Goal: Task Accomplishment & Management: Complete application form

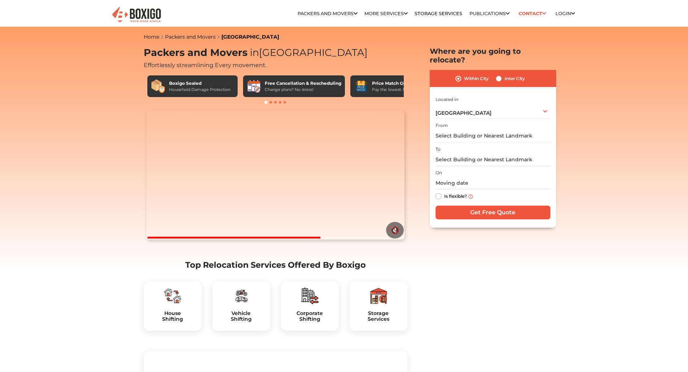
click at [504, 74] on label "Inter City" at bounding box center [514, 78] width 20 height 9
click at [496, 74] on input "Inter City" at bounding box center [499, 77] width 6 height 7
radio input "true"
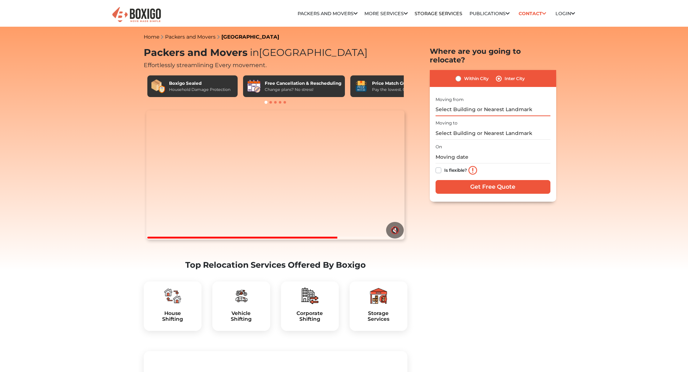
click at [495, 104] on input "text" at bounding box center [492, 110] width 115 height 13
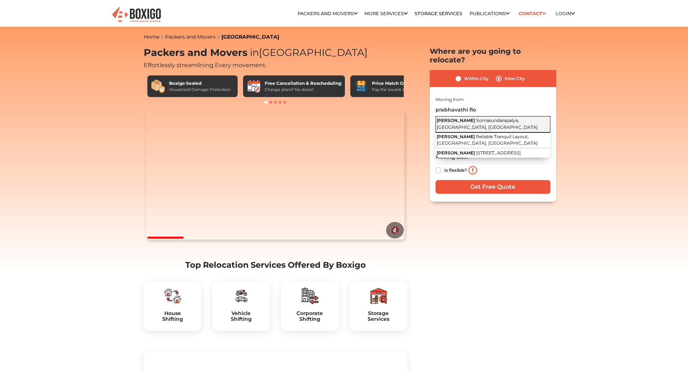
click at [487, 116] on button "Prabhavathi Flora Somasundarapalya, Bengaluru, Karnataka" at bounding box center [492, 124] width 115 height 16
type input "Prabhavathi Flora, Somasundarapalya, Bengaluru, Karnataka"
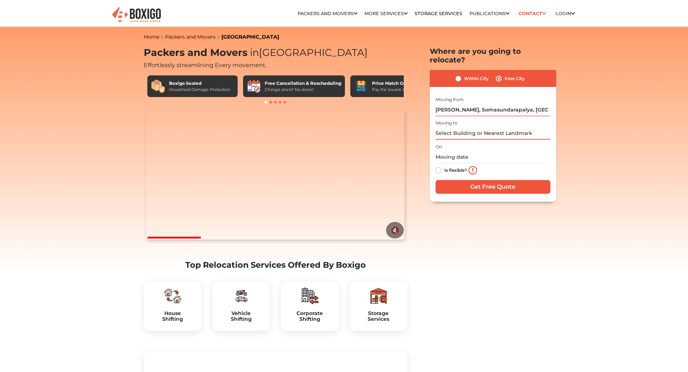
click at [483, 129] on input "text" at bounding box center [492, 133] width 115 height 13
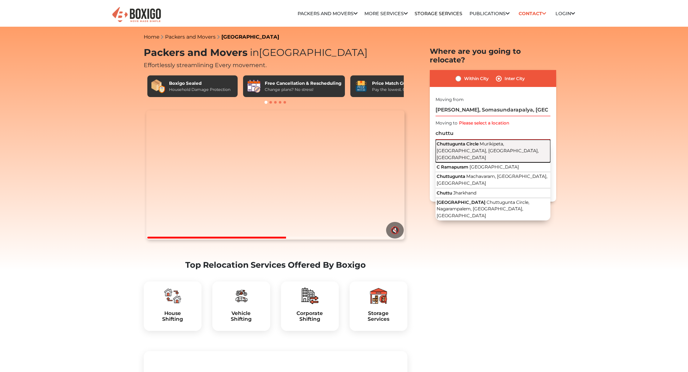
click at [484, 140] on button "Chuttugunta Circle Murikipeta, Nagarampalem, Guntur, Andhra Pradesh" at bounding box center [492, 151] width 115 height 23
type input "Chuttugunta Circle, Murikipeta, Nagarampalem, Guntur, Andhra Pradesh"
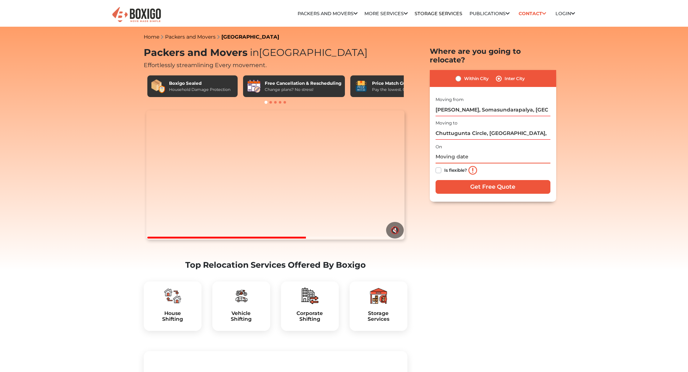
click at [447, 151] on input "text" at bounding box center [492, 157] width 115 height 13
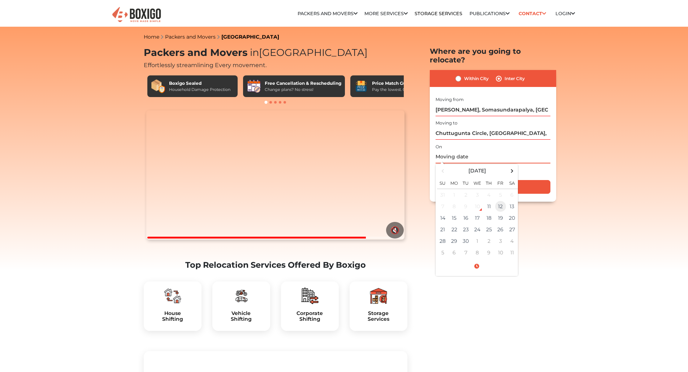
click at [498, 201] on td "12" at bounding box center [500, 207] width 12 height 12
click at [468, 151] on input "09/12/2025 12:00 AM" at bounding box center [492, 157] width 115 height 13
click at [483, 151] on input "09/12/2025 12:00 AM" at bounding box center [492, 157] width 115 height 13
click at [520, 151] on input "09/12/2025 12:00 PM" at bounding box center [492, 157] width 115 height 13
type input "09/12/2025 12:00 PM"
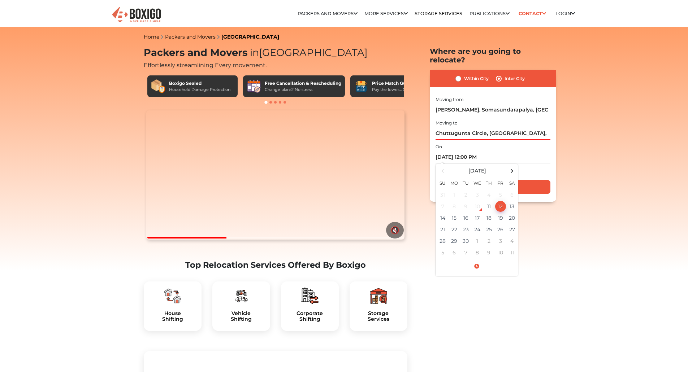
click at [525, 163] on div "Is flexible?" at bounding box center [492, 170] width 115 height 14
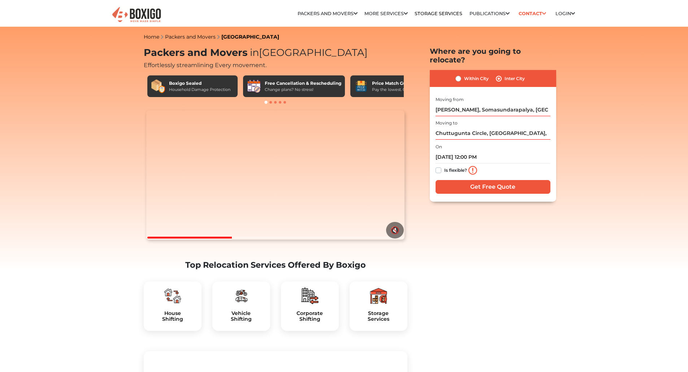
click at [529, 165] on div "Is flexible?" at bounding box center [492, 170] width 115 height 14
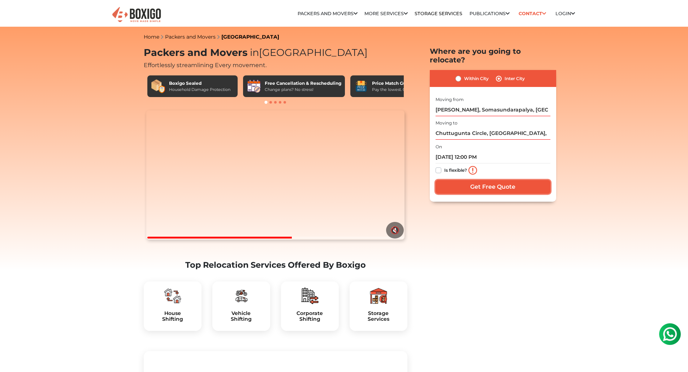
click at [467, 180] on input "Get Free Quote" at bounding box center [492, 187] width 115 height 14
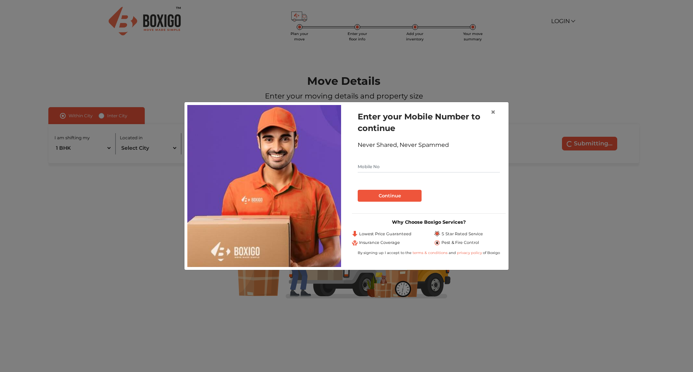
click at [430, 163] on input "text" at bounding box center [429, 167] width 142 height 12
type input "8498988066"
click at [397, 201] on button "Continue" at bounding box center [390, 196] width 64 height 12
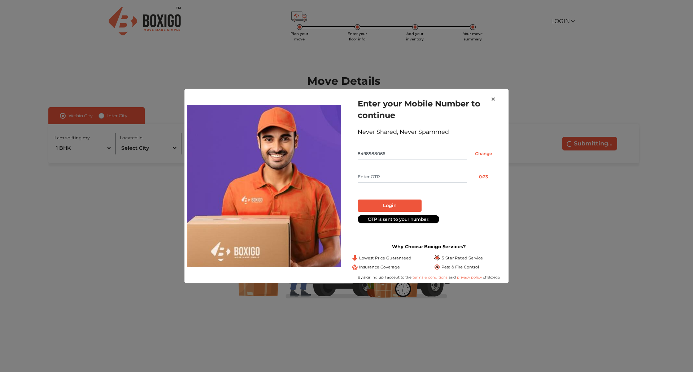
click at [397, 180] on input "text" at bounding box center [412, 177] width 109 height 12
type input "3487"
click at [391, 200] on button "Login" at bounding box center [390, 206] width 64 height 12
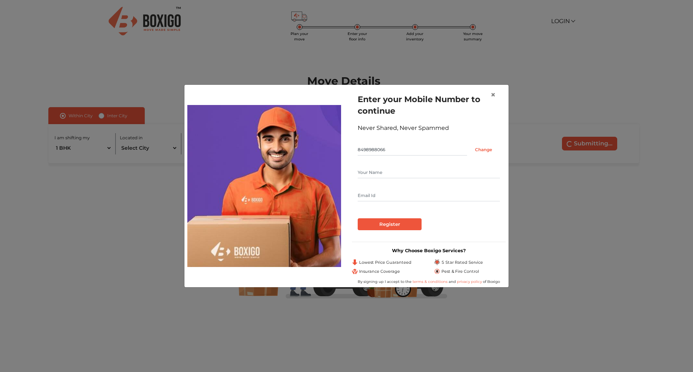
click at [390, 174] on input "text" at bounding box center [429, 173] width 142 height 12
type input "[PERSON_NAME] [PERSON_NAME]"
type input "[EMAIL_ADDRESS][DOMAIN_NAME]"
click at [396, 218] on input "Register" at bounding box center [390, 224] width 64 height 12
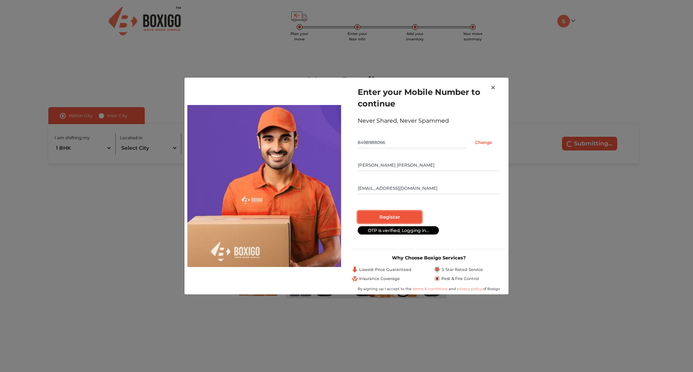
radio input "false"
radio input "true"
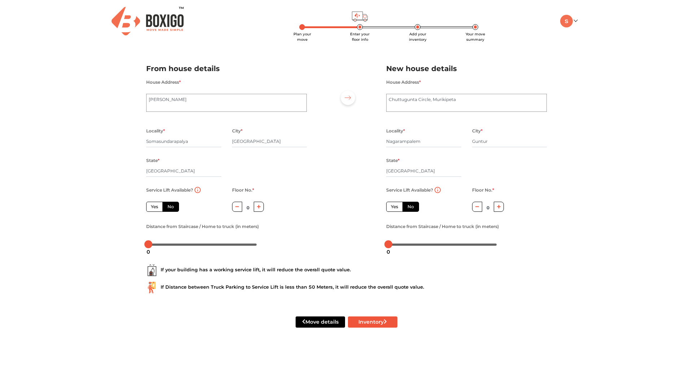
click at [153, 208] on label "Yes" at bounding box center [154, 207] width 17 height 10
click at [153, 208] on input "Yes" at bounding box center [153, 206] width 5 height 5
radio input "true"
click at [171, 205] on label "No" at bounding box center [170, 207] width 17 height 10
click at [171, 205] on input "No" at bounding box center [169, 206] width 5 height 5
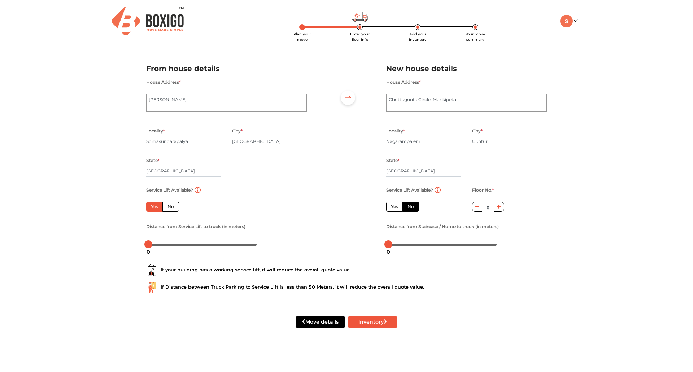
radio input "true"
click at [154, 208] on label "Yes" at bounding box center [154, 207] width 17 height 10
click at [154, 208] on input "Yes" at bounding box center [153, 206] width 5 height 5
radio input "true"
click at [396, 206] on label "Yes" at bounding box center [394, 207] width 17 height 10
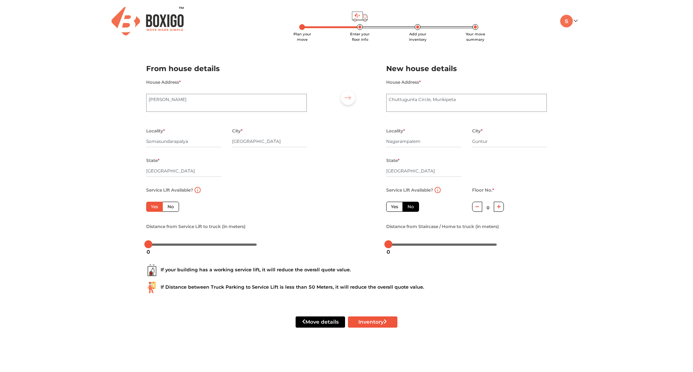
click at [396, 206] on input "Yes" at bounding box center [393, 206] width 5 height 5
radio input "false"
drag, startPoint x: 390, startPoint y: 244, endPoint x: 407, endPoint y: 243, distance: 17.0
click at [407, 243] on div at bounding box center [406, 244] width 8 height 8
drag, startPoint x: 148, startPoint y: 247, endPoint x: 165, endPoint y: 247, distance: 16.2
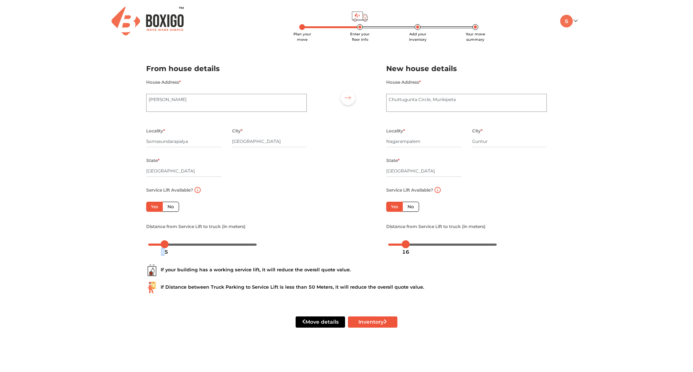
click at [165, 247] on div "15" at bounding box center [164, 252] width 13 height 12
click at [198, 252] on div "From house details House Address * [PERSON_NAME] Locality * [GEOGRAPHIC_DATA] *…" at bounding box center [226, 158] width 171 height 190
click at [362, 320] on button "Inventory" at bounding box center [372, 322] width 49 height 11
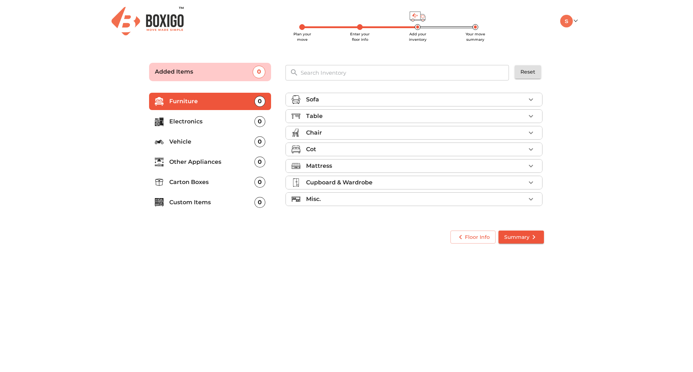
click at [189, 144] on p "Vehicle" at bounding box center [211, 142] width 85 height 9
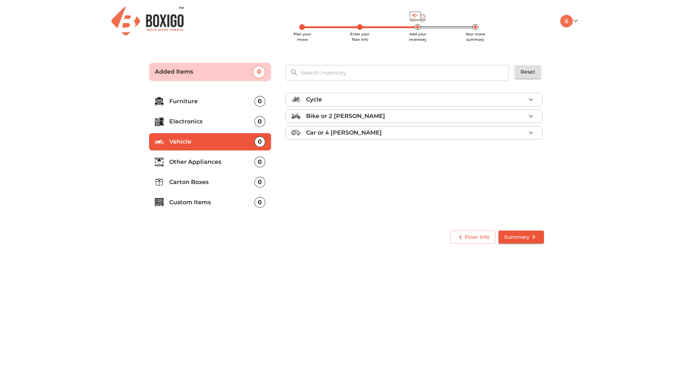
click at [322, 118] on p "Bike or 2 [PERSON_NAME]" at bounding box center [345, 116] width 79 height 9
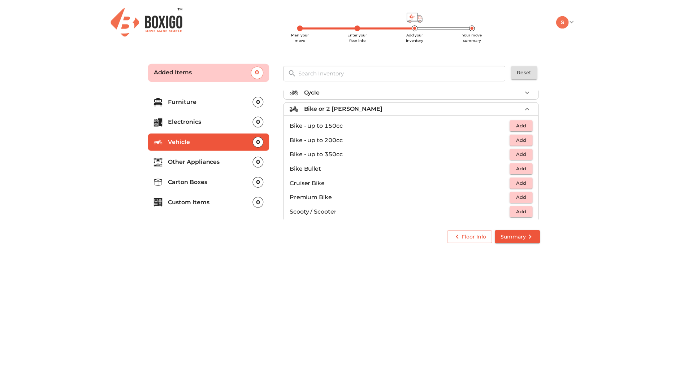
scroll to position [7, 0]
click at [327, 172] on p "Bike Bullet" at bounding box center [403, 169] width 222 height 9
click at [518, 164] on button "Add" at bounding box center [524, 168] width 23 height 11
click at [532, 238] on icon "submit" at bounding box center [533, 237] width 9 height 9
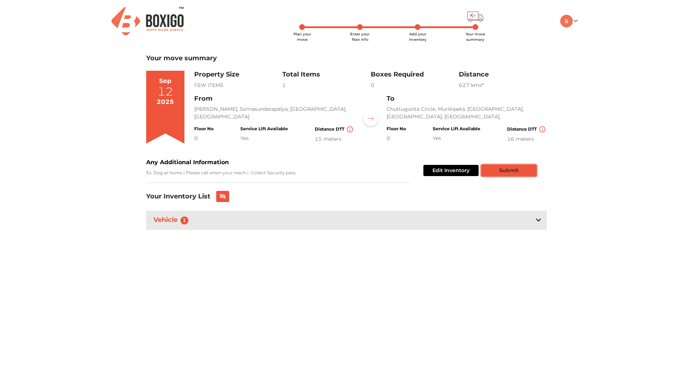
click at [505, 170] on button "Submit" at bounding box center [508, 170] width 55 height 11
